Goal: Task Accomplishment & Management: Manage account settings

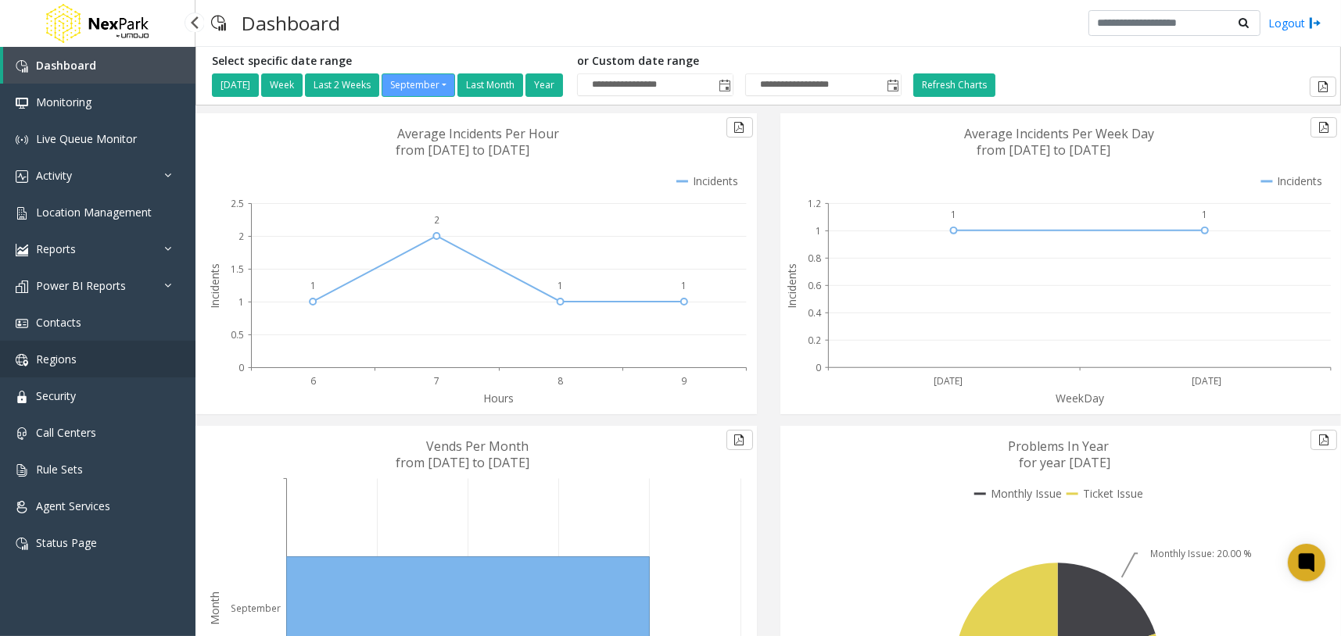
click at [127, 353] on link "Regions" at bounding box center [97, 359] width 195 height 37
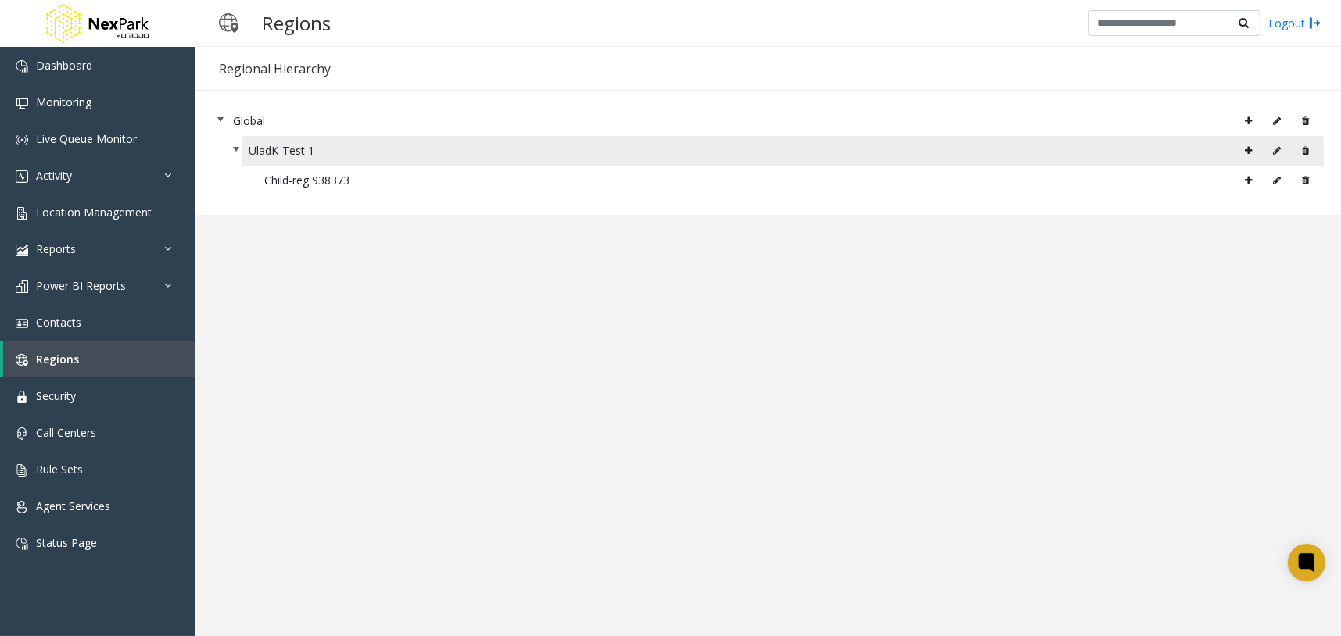
click at [1306, 150] on icon at bounding box center [1305, 150] width 7 height 9
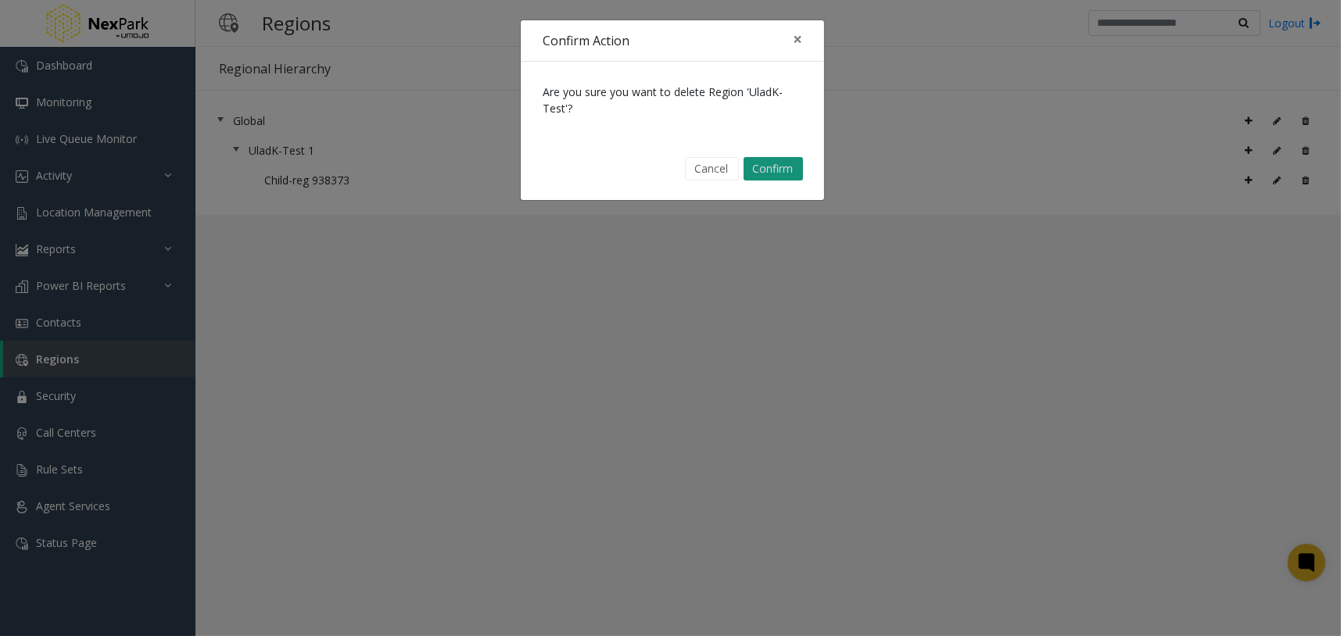
click at [782, 164] on button "Confirm" at bounding box center [772, 168] width 59 height 23
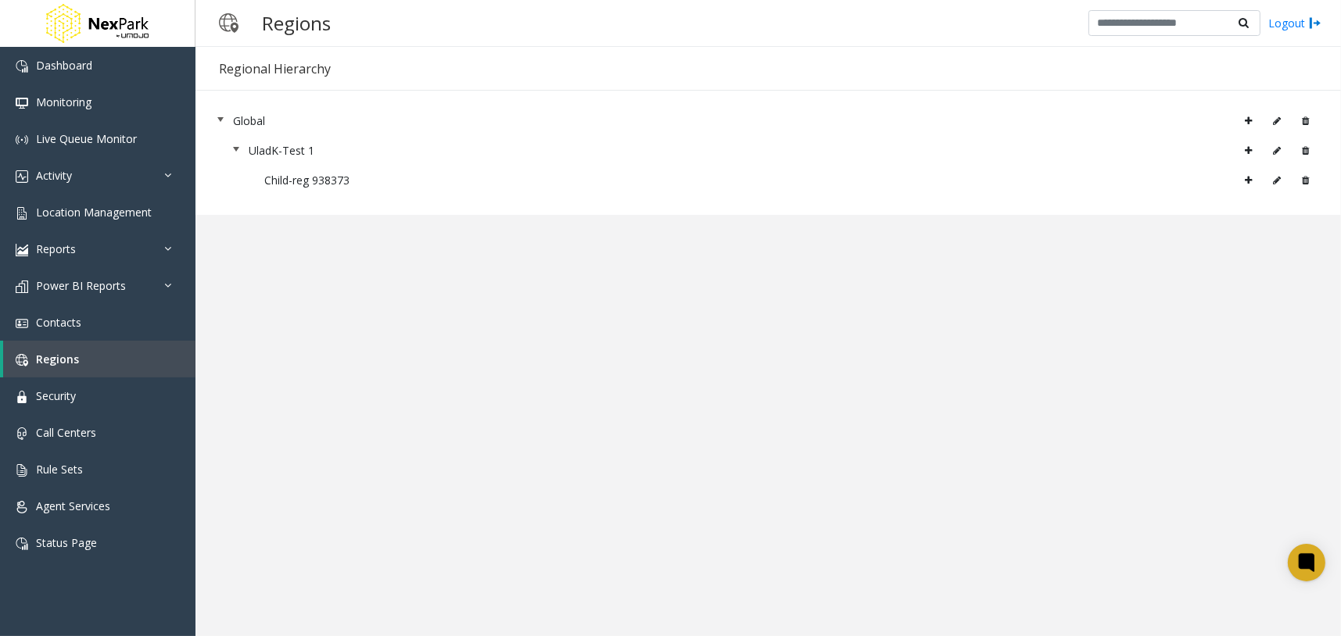
click at [776, 431] on app-regions "Regional Hierarchy Global UladK-Test 1 Child-reg 938373 × Cancel Save" at bounding box center [767, 341] width 1145 height 589
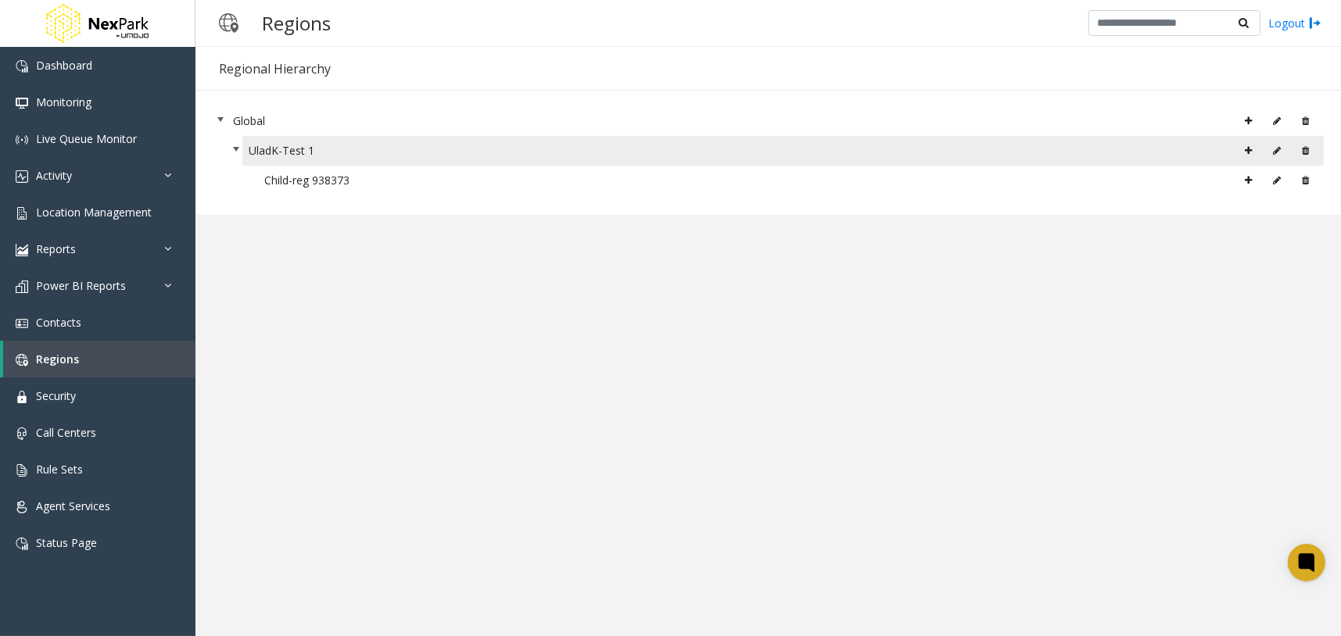
click at [1306, 150] on icon at bounding box center [1305, 150] width 7 height 9
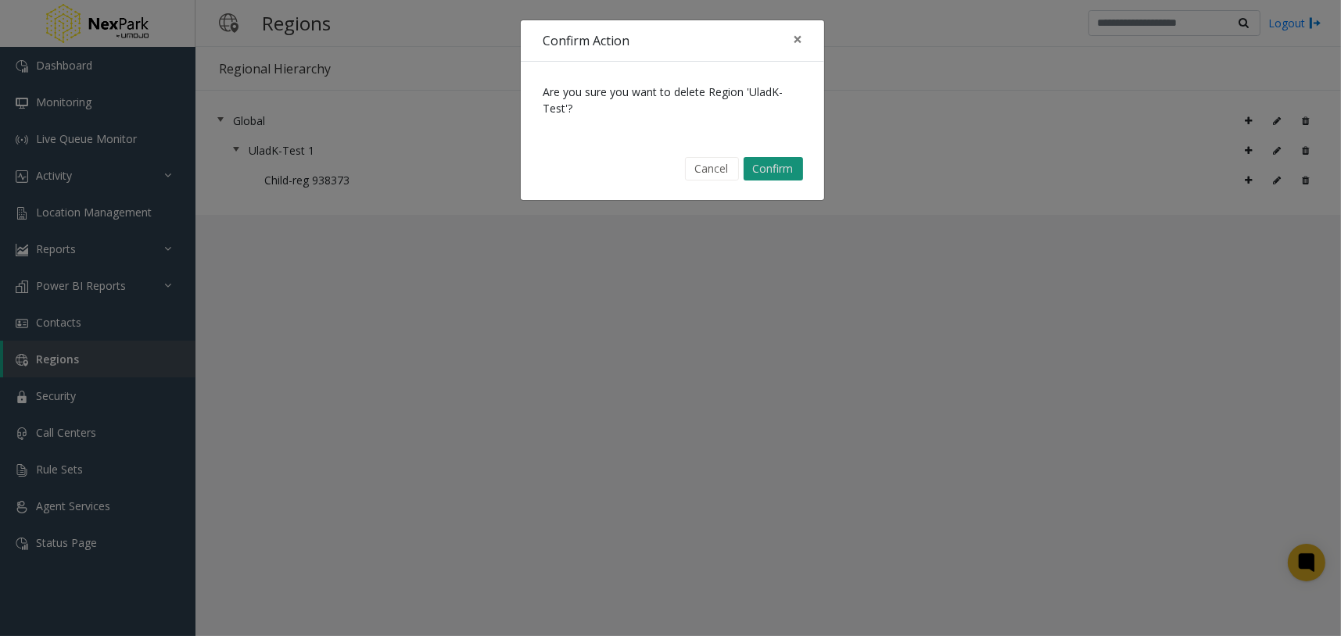
click at [794, 175] on button "Confirm" at bounding box center [772, 168] width 59 height 23
